Goal: Task Accomplishment & Management: Use online tool/utility

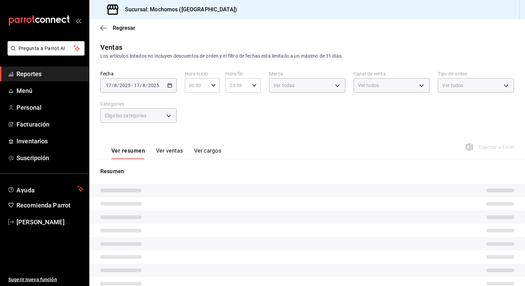
type input "PARROT,UBER_EATS,RAPPI,DIDI_FOOD,ONLINE"
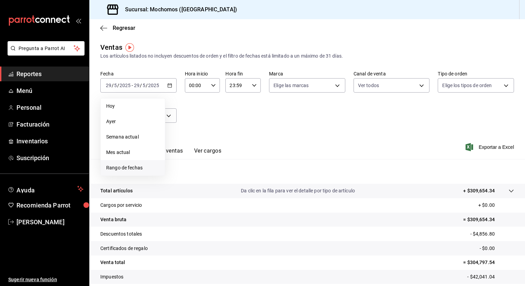
click at [137, 167] on span "Rango de fechas" at bounding box center [132, 167] width 53 height 7
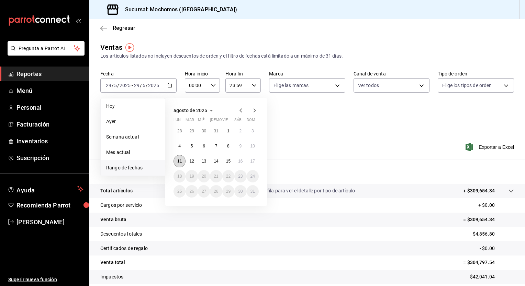
click at [180, 163] on button "11" at bounding box center [179, 161] width 12 height 12
click at [255, 160] on button "17" at bounding box center [252, 161] width 12 height 12
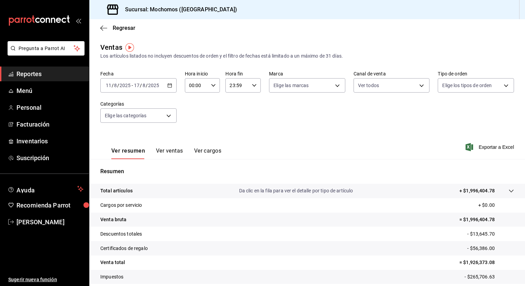
click at [211, 83] on icon "button" at bounding box center [213, 85] width 5 height 5
click at [191, 117] on span "05" at bounding box center [192, 116] width 7 height 5
type input "05:00"
click at [209, 101] on span "00" at bounding box center [210, 102] width 7 height 5
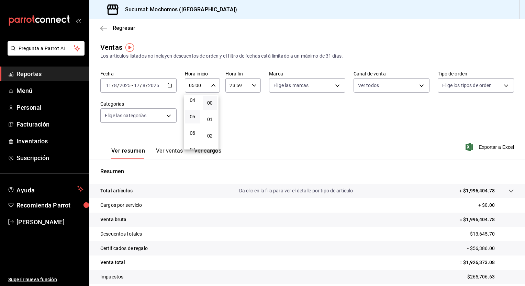
click at [255, 86] on div at bounding box center [262, 143] width 525 height 286
click at [255, 86] on div "00 01 02 03 04 05 06 07 08 09 10 11 12 13 14 15 16 17 18 19 20 21 22 23 00 01 0…" at bounding box center [262, 144] width 525 height 284
click at [255, 86] on div "23:59 Hora fin" at bounding box center [242, 85] width 35 height 14
click at [232, 112] on button "05" at bounding box center [232, 107] width 15 height 14
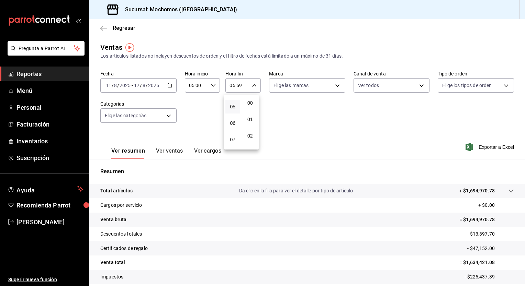
click at [251, 101] on span "00" at bounding box center [250, 102] width 7 height 5
type input "05:00"
click at [292, 110] on div at bounding box center [262, 143] width 525 height 286
click at [488, 148] on span "Exportar a Excel" at bounding box center [490, 147] width 47 height 8
